Goal: Check status: Check status

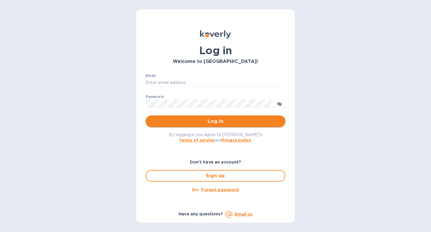
type input "[PERSON_NAME][EMAIL_ADDRESS][DOMAIN_NAME]"
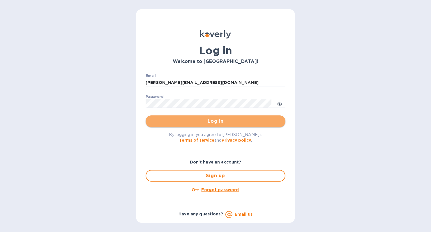
click at [167, 123] on span "Log in" at bounding box center [215, 121] width 130 height 7
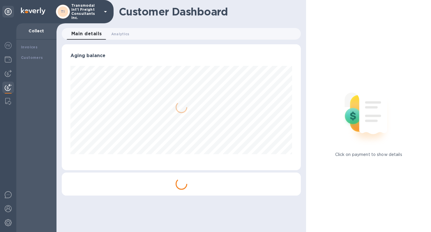
scroll to position [126, 239]
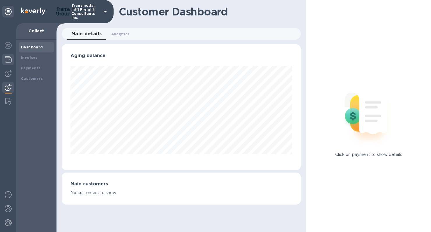
click at [11, 56] on img at bounding box center [8, 59] width 7 height 7
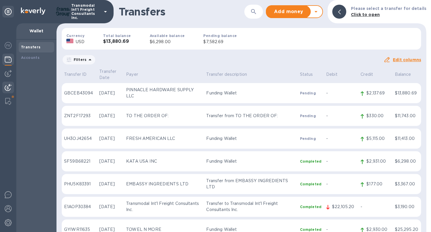
click at [9, 86] on img at bounding box center [8, 87] width 7 height 7
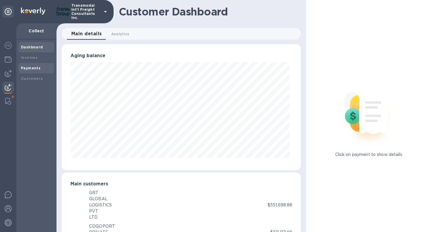
scroll to position [291164, 291052]
click at [30, 67] on b "Payments" at bounding box center [31, 68] width 20 height 4
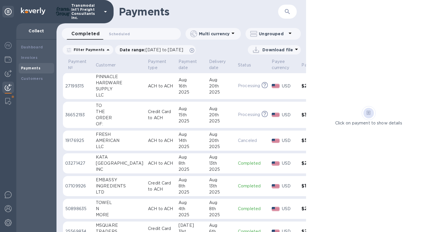
scroll to position [0, 0]
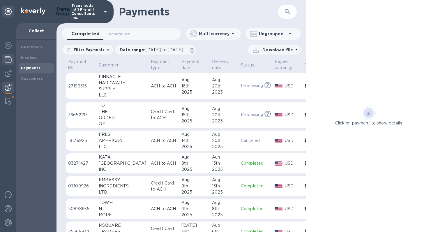
click at [7, 58] on img at bounding box center [8, 59] width 7 height 7
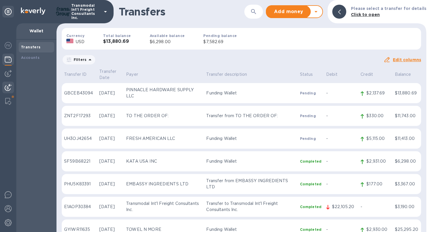
click at [6, 87] on img at bounding box center [8, 87] width 7 height 7
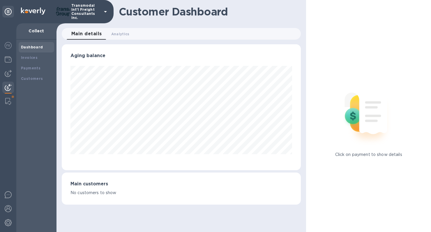
scroll to position [291164, 291052]
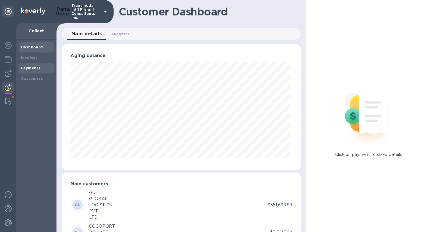
click at [26, 67] on b "Payments" at bounding box center [31, 68] width 20 height 4
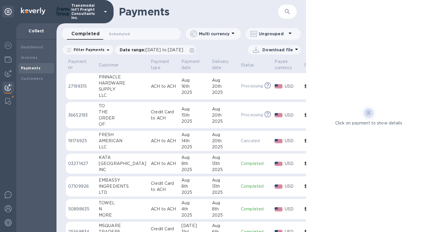
scroll to position [0, 7]
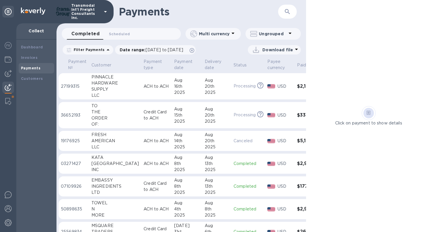
click at [61, 130] on td at bounding box center [74, 129] width 31 height 2
click at [5, 61] on img at bounding box center [8, 59] width 7 height 7
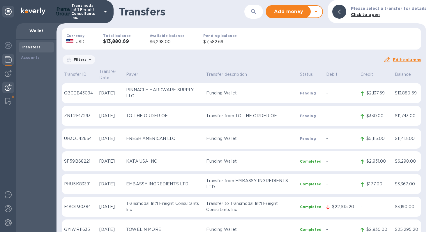
click at [5, 87] on img at bounding box center [8, 87] width 7 height 7
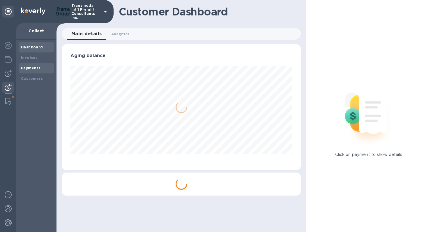
scroll to position [126, 239]
click at [31, 66] on b "Payments" at bounding box center [31, 68] width 20 height 4
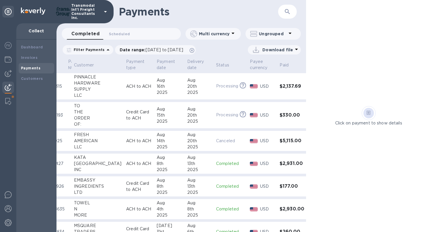
scroll to position [0, 24]
click at [157, 138] on div "14th" at bounding box center [170, 141] width 26 height 6
